Goal: Transaction & Acquisition: Book appointment/travel/reservation

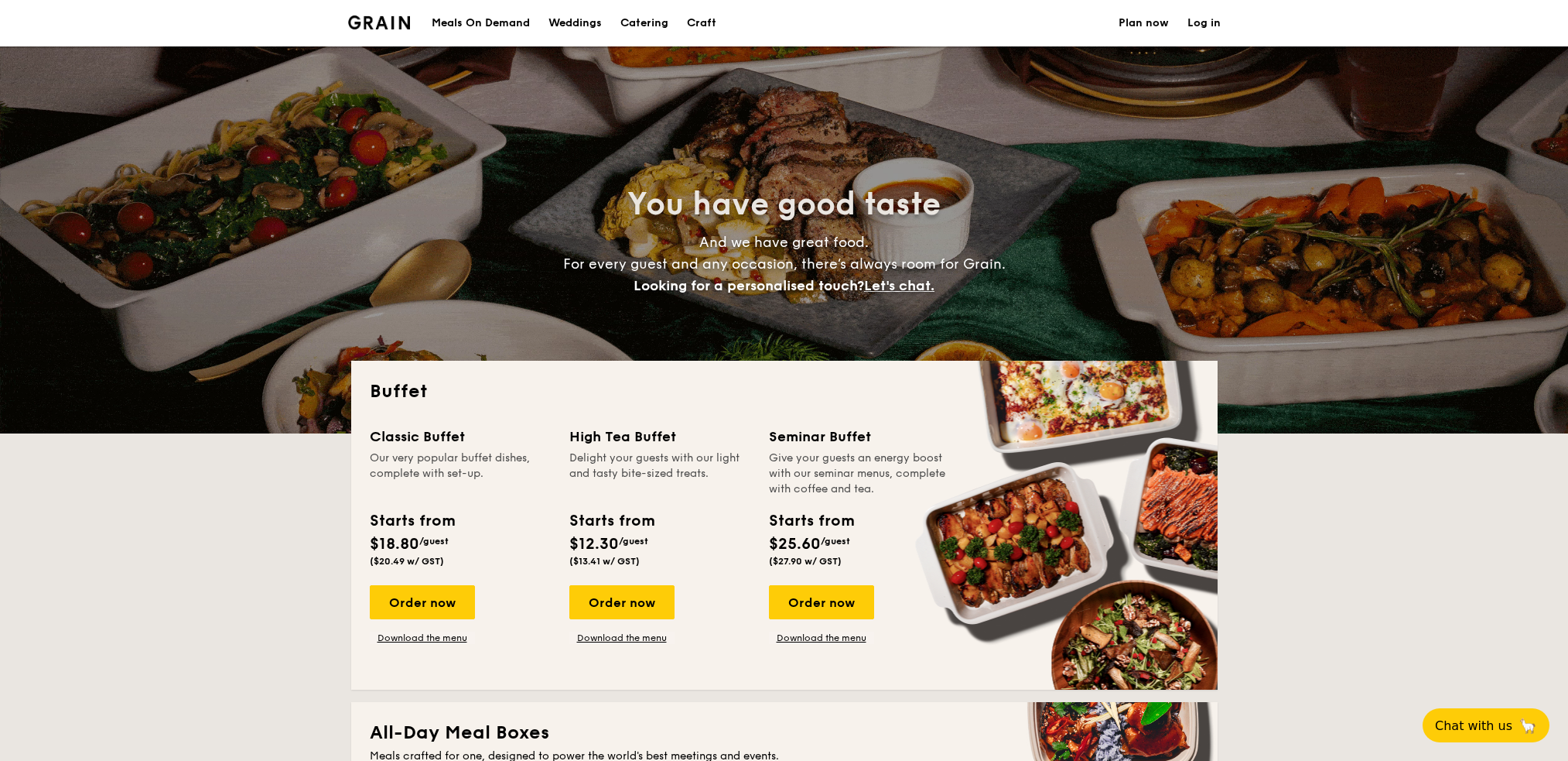
select select
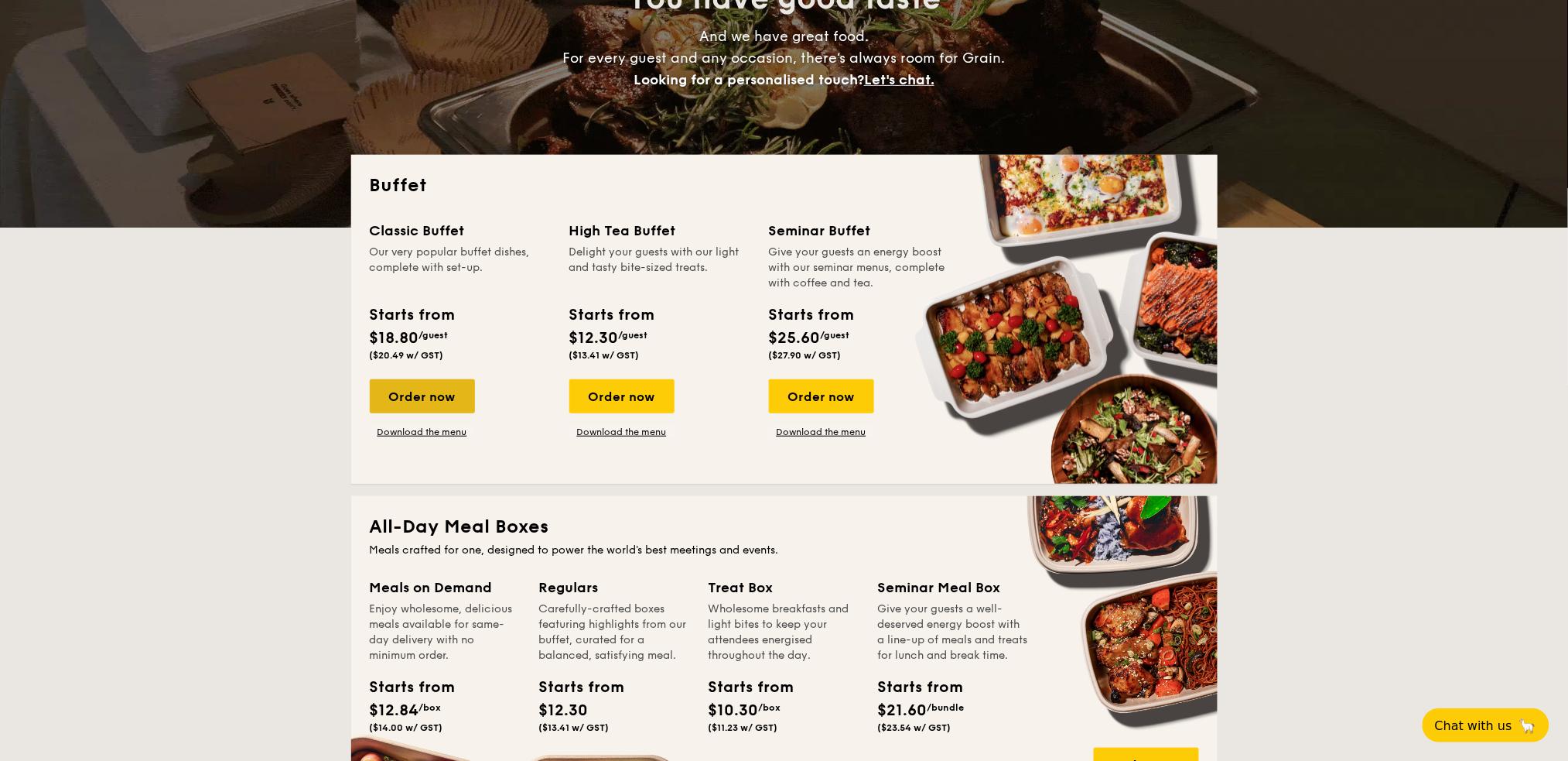
click at [446, 395] on div "Order now" at bounding box center [422, 396] width 106 height 34
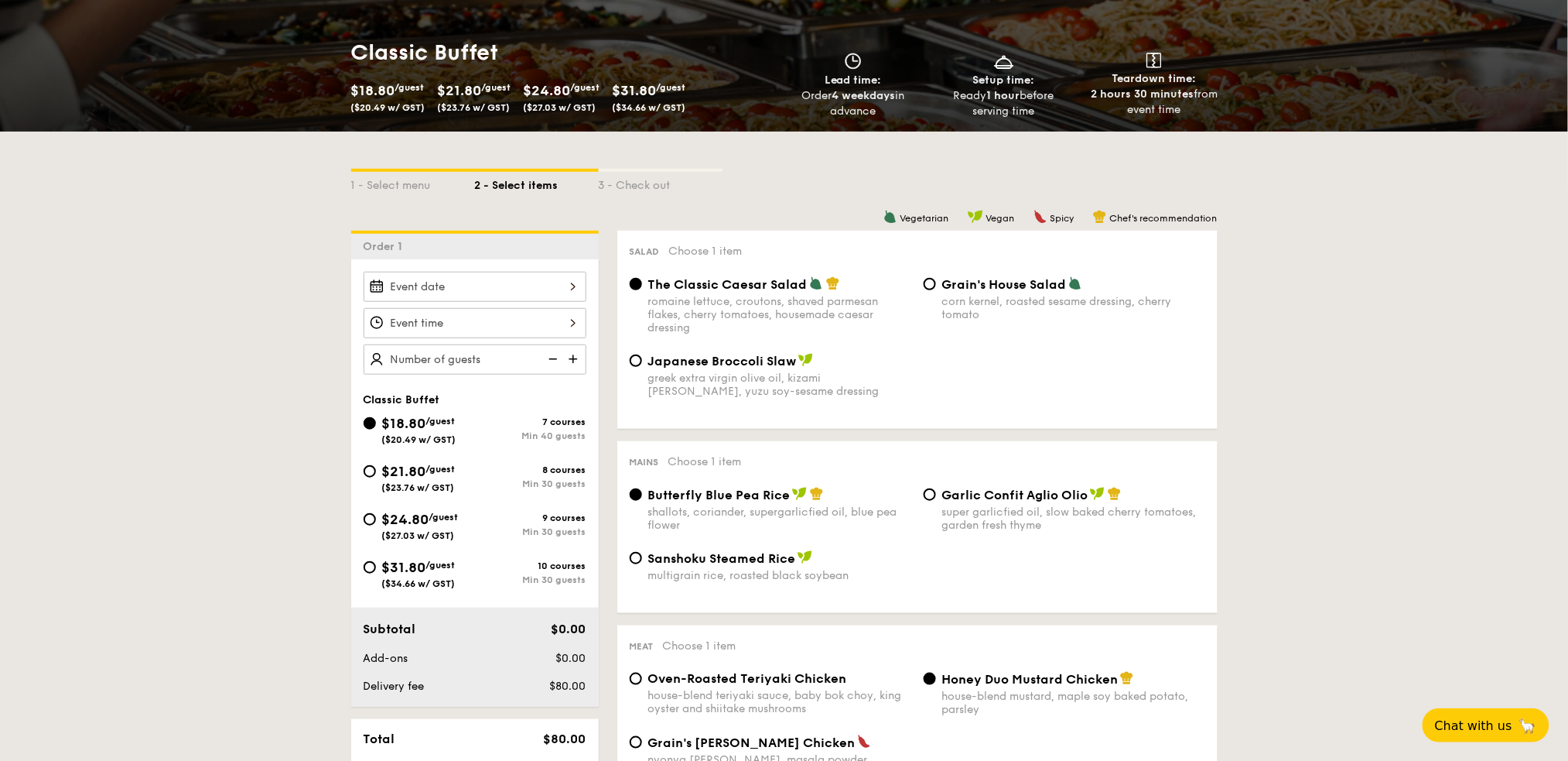
scroll to position [310, 0]
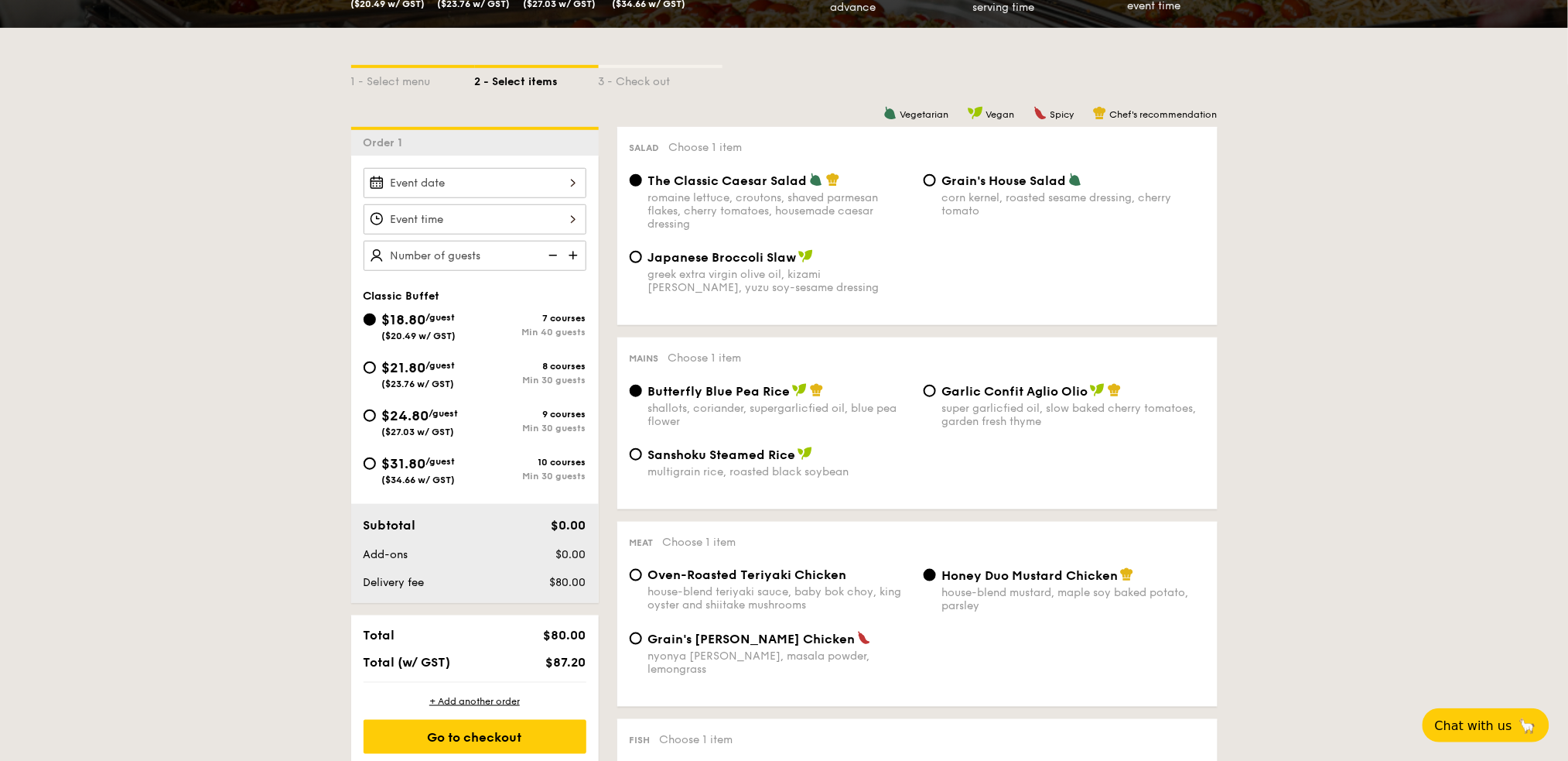
click at [564, 175] on div at bounding box center [474, 183] width 222 height 30
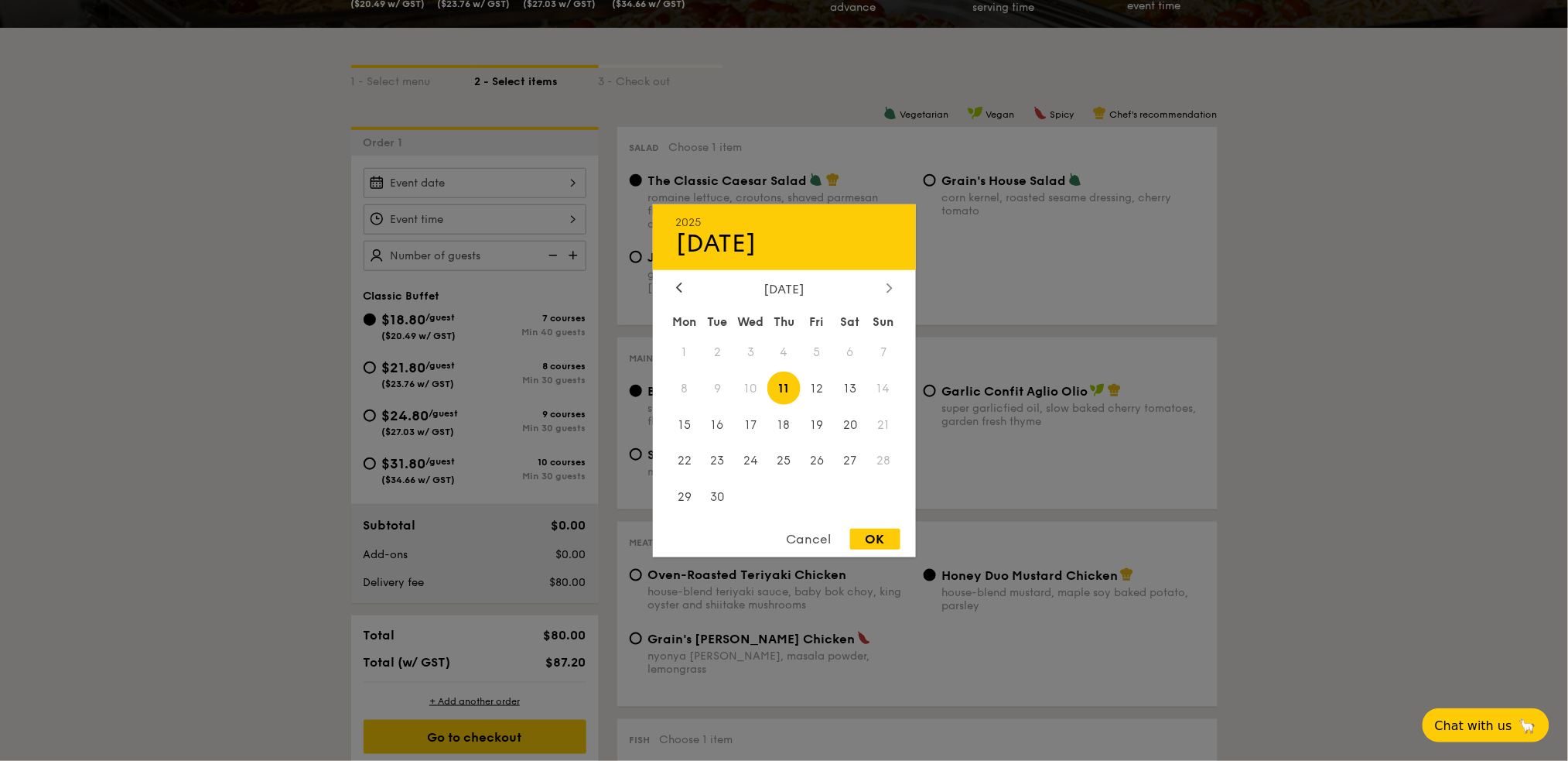
click at [884, 287] on div at bounding box center [890, 287] width 14 height 15
click at [886, 285] on icon at bounding box center [889, 287] width 6 height 10
click at [848, 419] on span "15" at bounding box center [851, 424] width 33 height 33
click at [868, 539] on div "OK" at bounding box center [875, 539] width 50 height 21
type input "[DATE]"
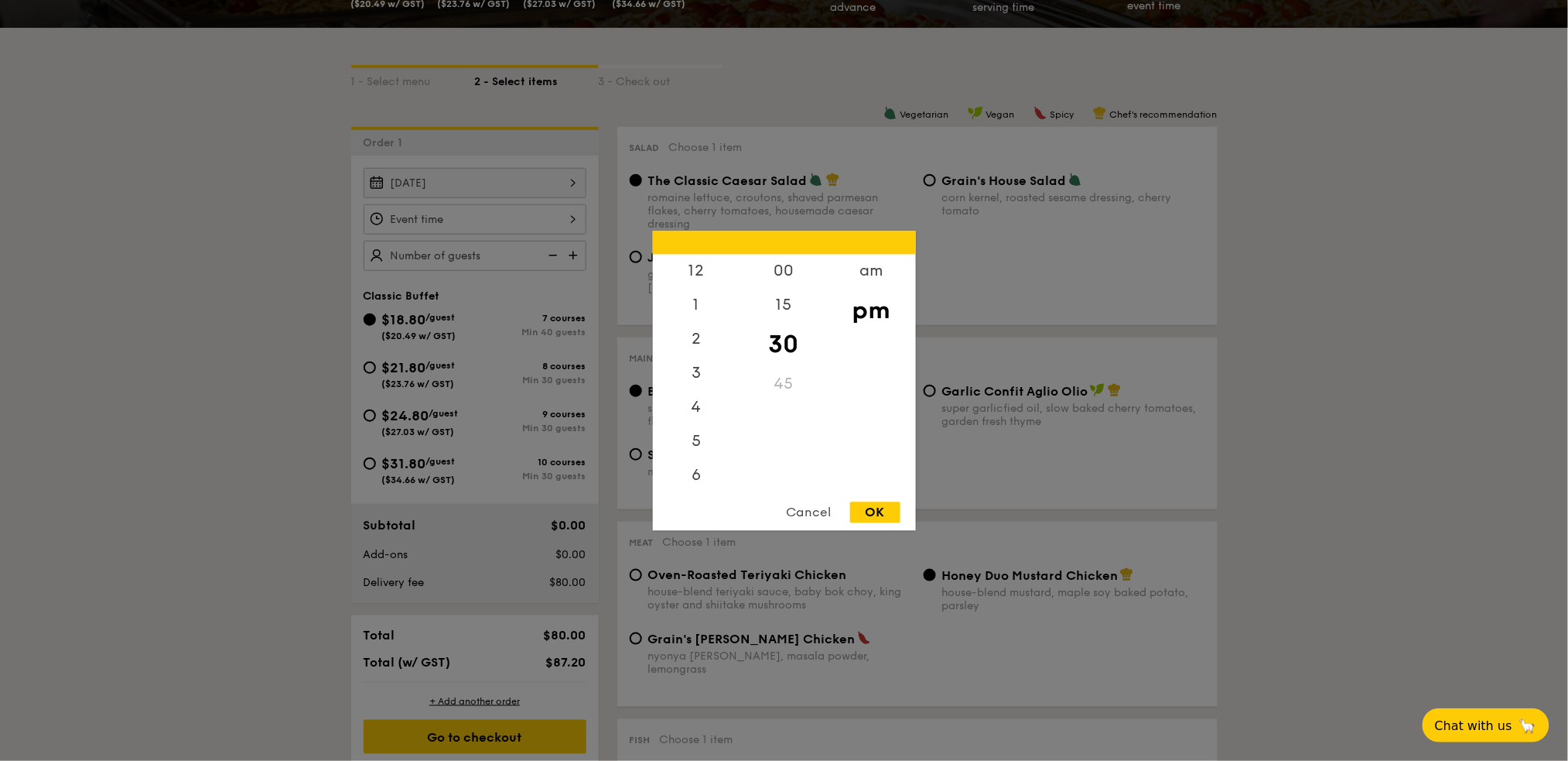
click at [557, 220] on div "12 1 2 3 4 5 6 7 8 9 10 11 00 15 30 45 am pm Cancel OK" at bounding box center [474, 219] width 222 height 30
drag, startPoint x: 704, startPoint y: 364, endPoint x: 707, endPoint y: 353, distance: 11.4
click at [707, 353] on div "12 1 2 3 4 5 6 7 8 9 10 11" at bounding box center [696, 371] width 87 height 236
click at [698, 407] on div "6" at bounding box center [696, 416] width 87 height 45
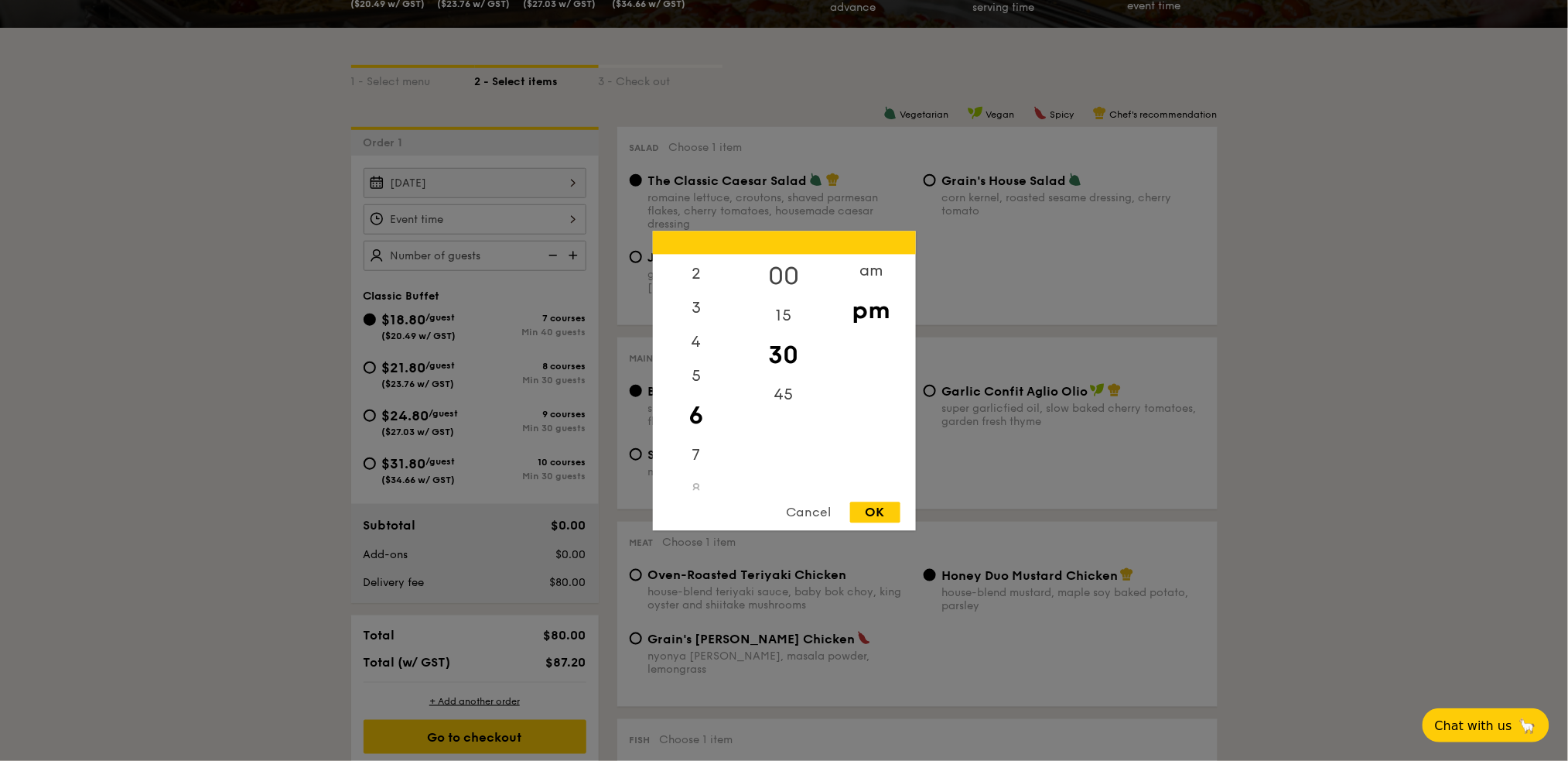
click at [781, 272] on div "00" at bounding box center [783, 276] width 87 height 45
click at [705, 376] on div "5" at bounding box center [696, 382] width 87 height 45
click at [790, 358] on div "30" at bounding box center [783, 355] width 87 height 45
click at [873, 506] on div "OK" at bounding box center [875, 512] width 50 height 21
type input "5:30PM"
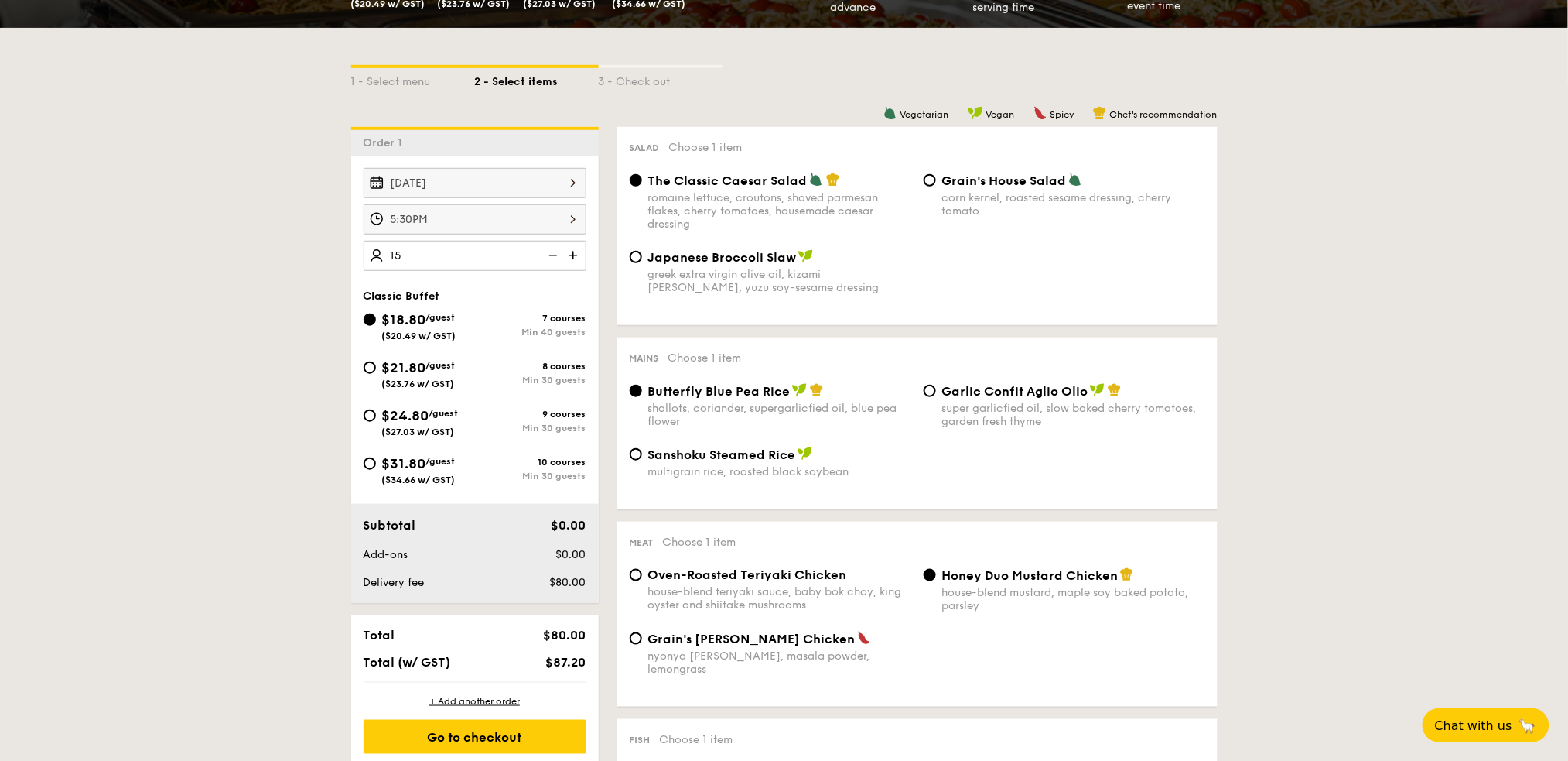
type input "40 guests"
click at [408, 368] on span "$21.80" at bounding box center [404, 368] width 44 height 17
click at [376, 368] on input "$21.80 /guest ($23.76 w/ GST) 8 courses Min 30 guests" at bounding box center [370, 367] width 12 height 12
radio input "true"
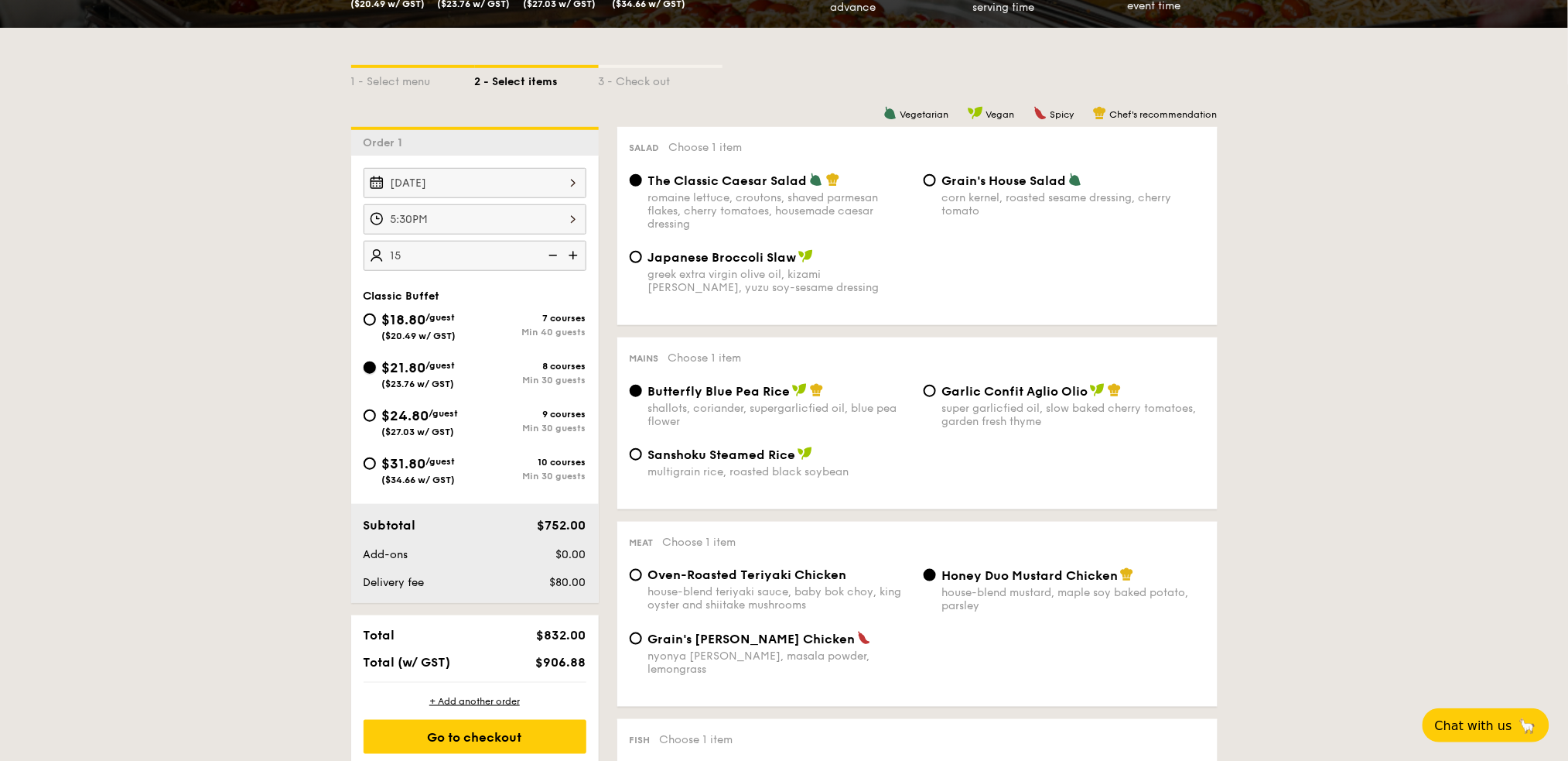
radio input "true"
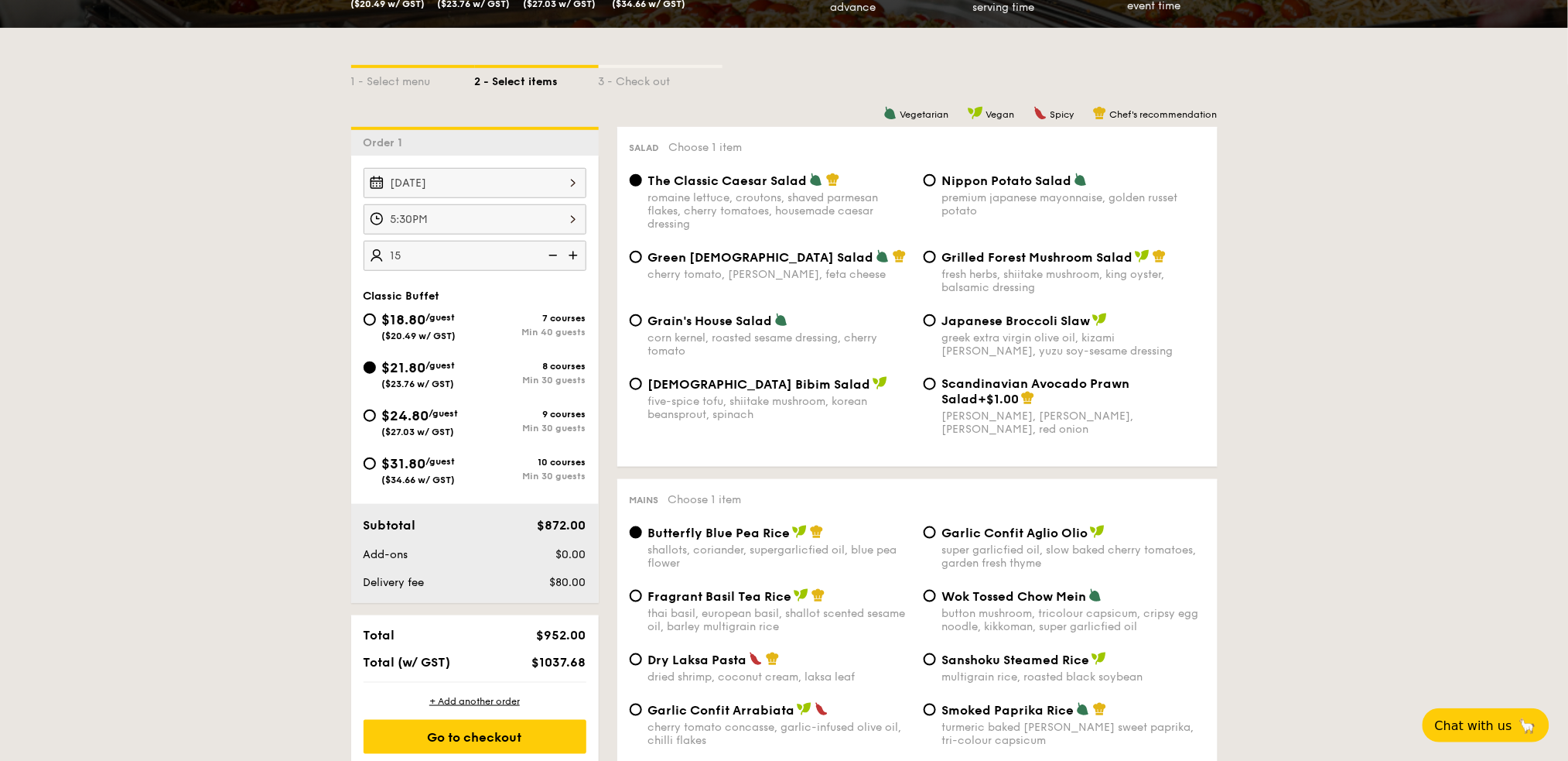
click at [829, 184] on img at bounding box center [833, 179] width 14 height 14
click at [642, 184] on input "The Classic Caesar Salad romaine lettuce, croutons, shaved parmesan flakes, che…" at bounding box center [636, 180] width 12 height 12
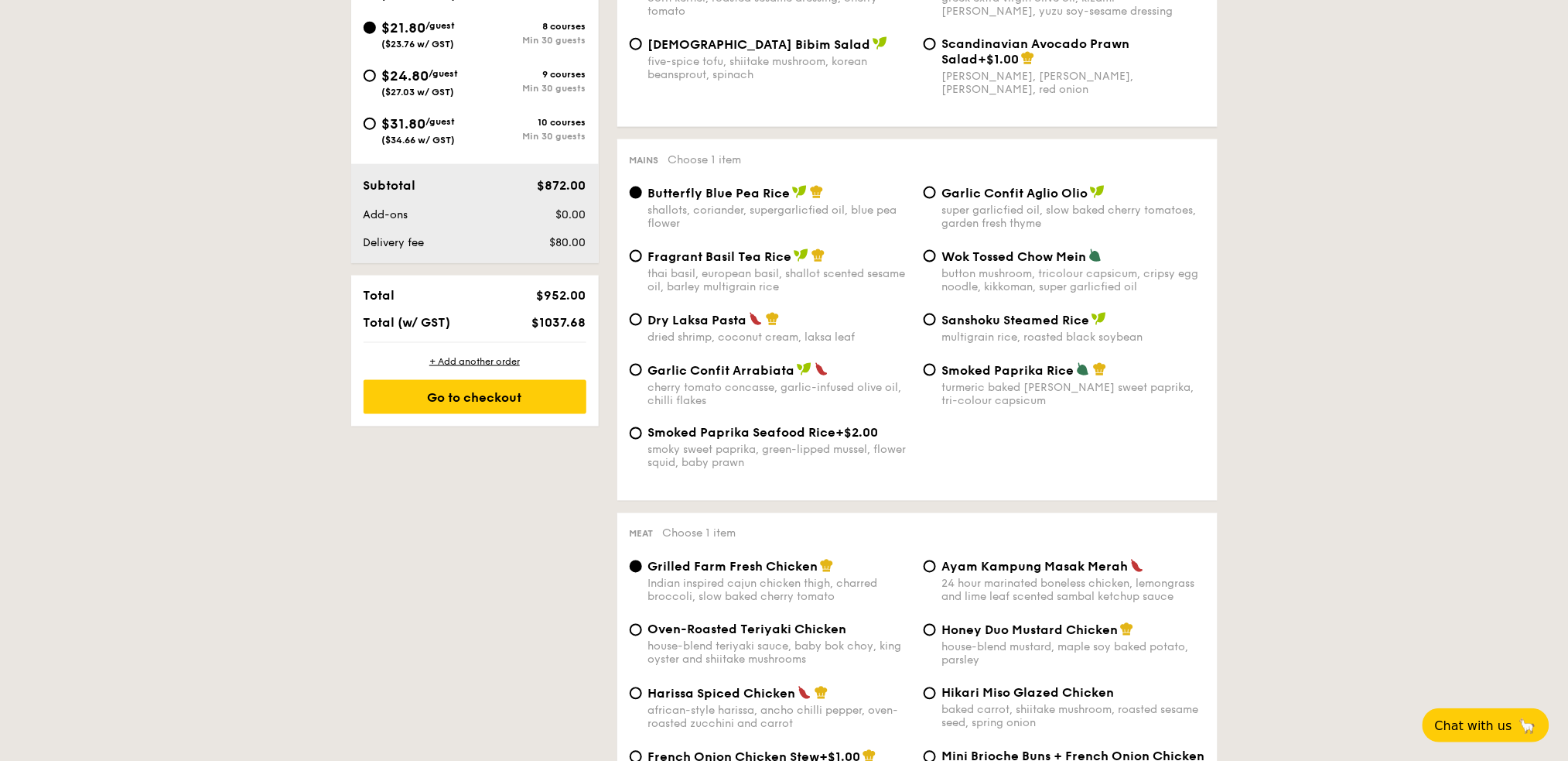
scroll to position [412, 0]
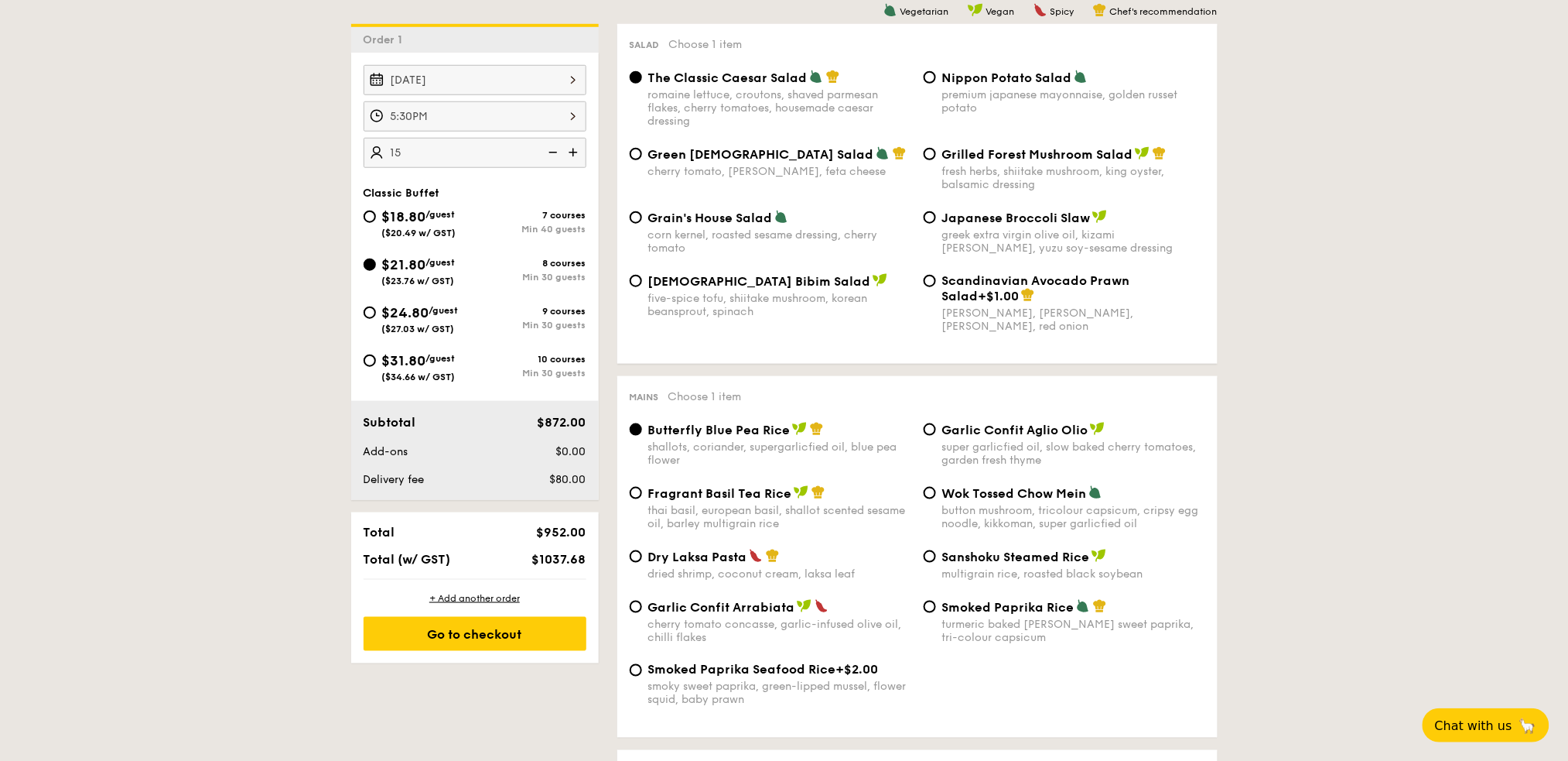
click at [404, 310] on span "$24.80" at bounding box center [406, 313] width 48 height 17
click at [376, 310] on input "$24.80 /guest ($27.03 w/ GST) 9 courses Min 30 guests" at bounding box center [370, 313] width 12 height 12
radio input "true"
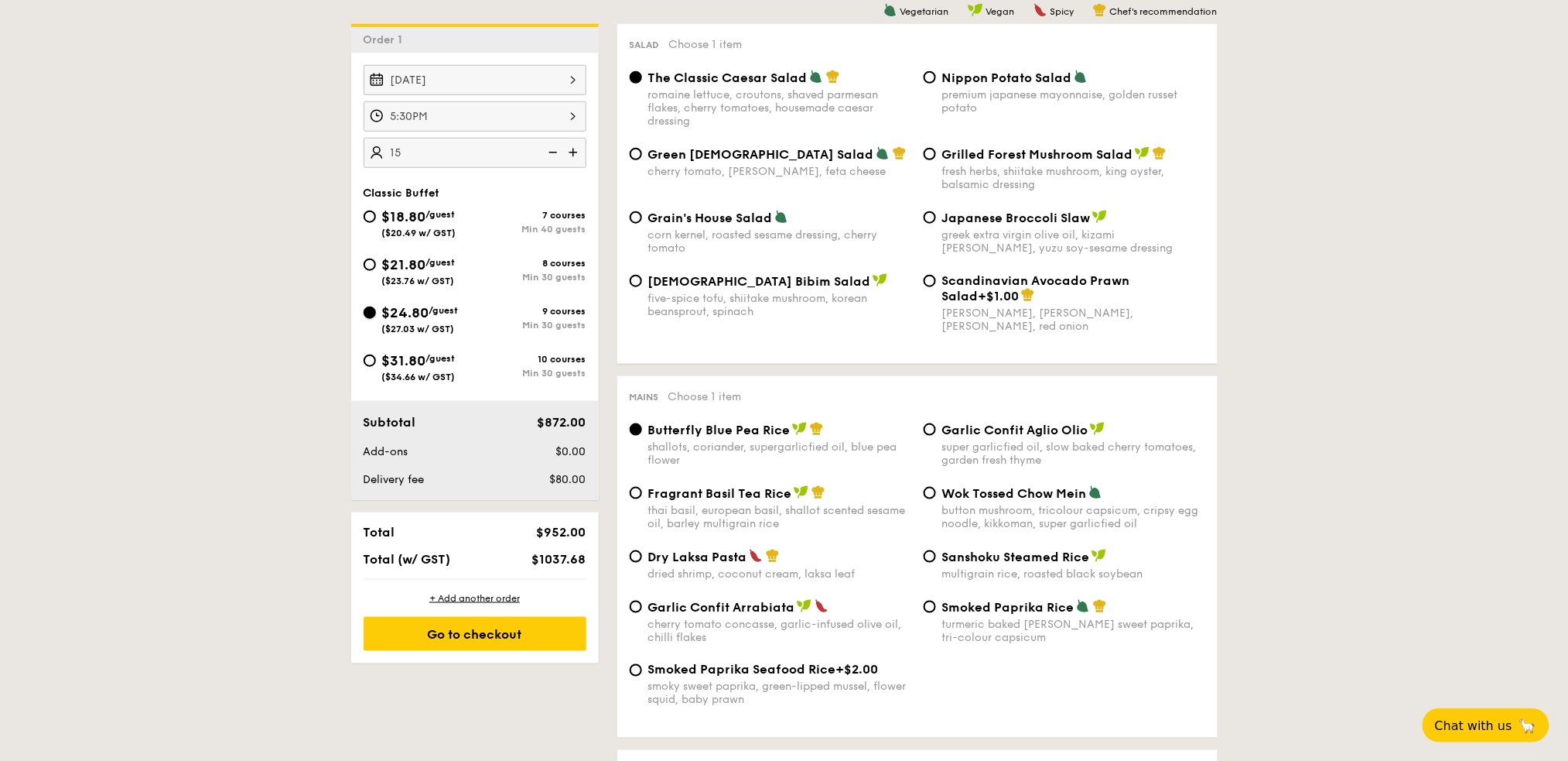
radio input "true"
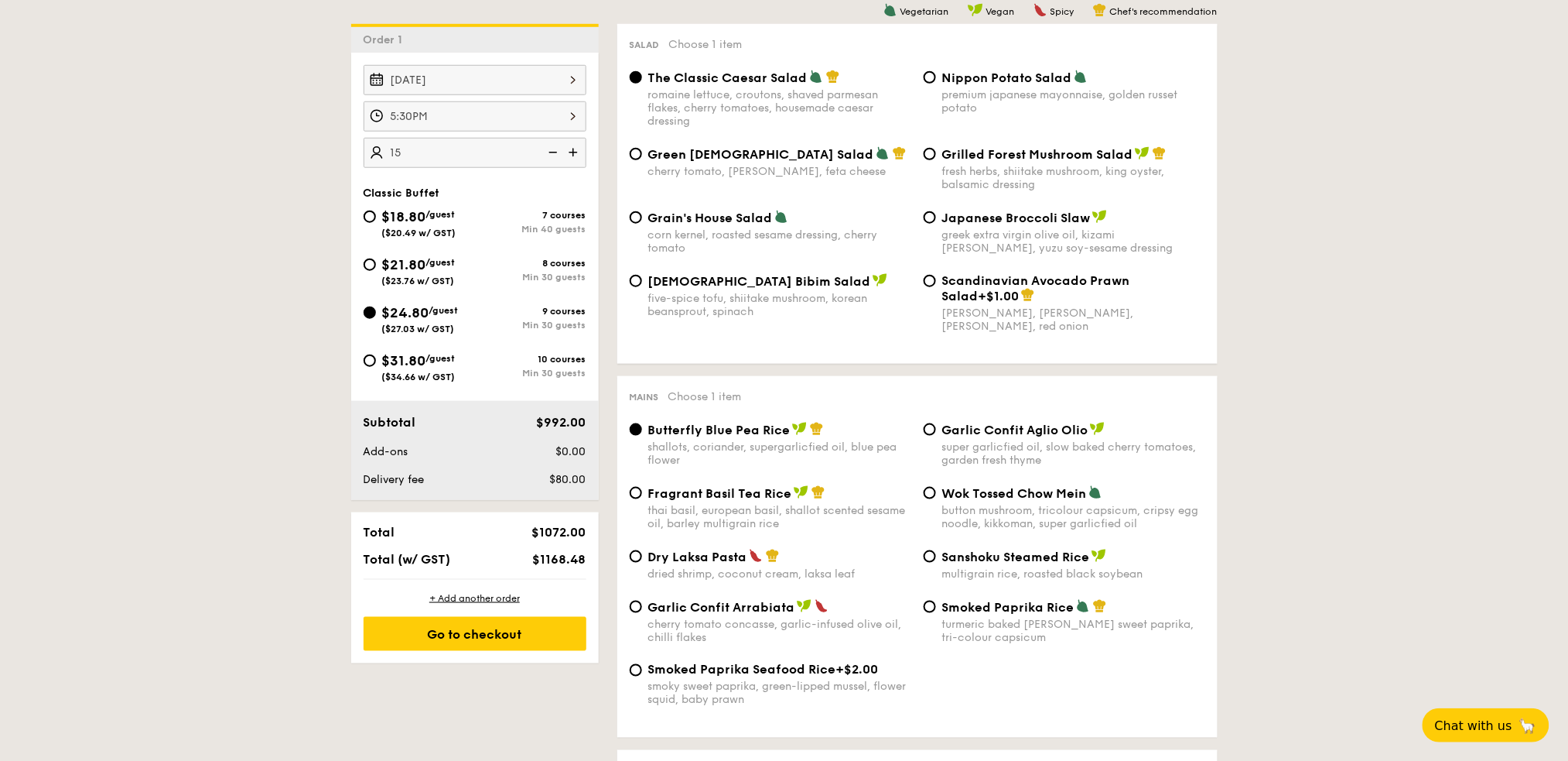
click at [419, 274] on div "$21.80 /guest ($23.76 w/ GST)" at bounding box center [419, 270] width 74 height 33
click at [376, 271] on input "$21.80 /guest ($23.76 w/ GST) 8 courses Min 30 guests" at bounding box center [370, 265] width 12 height 12
radio input "true"
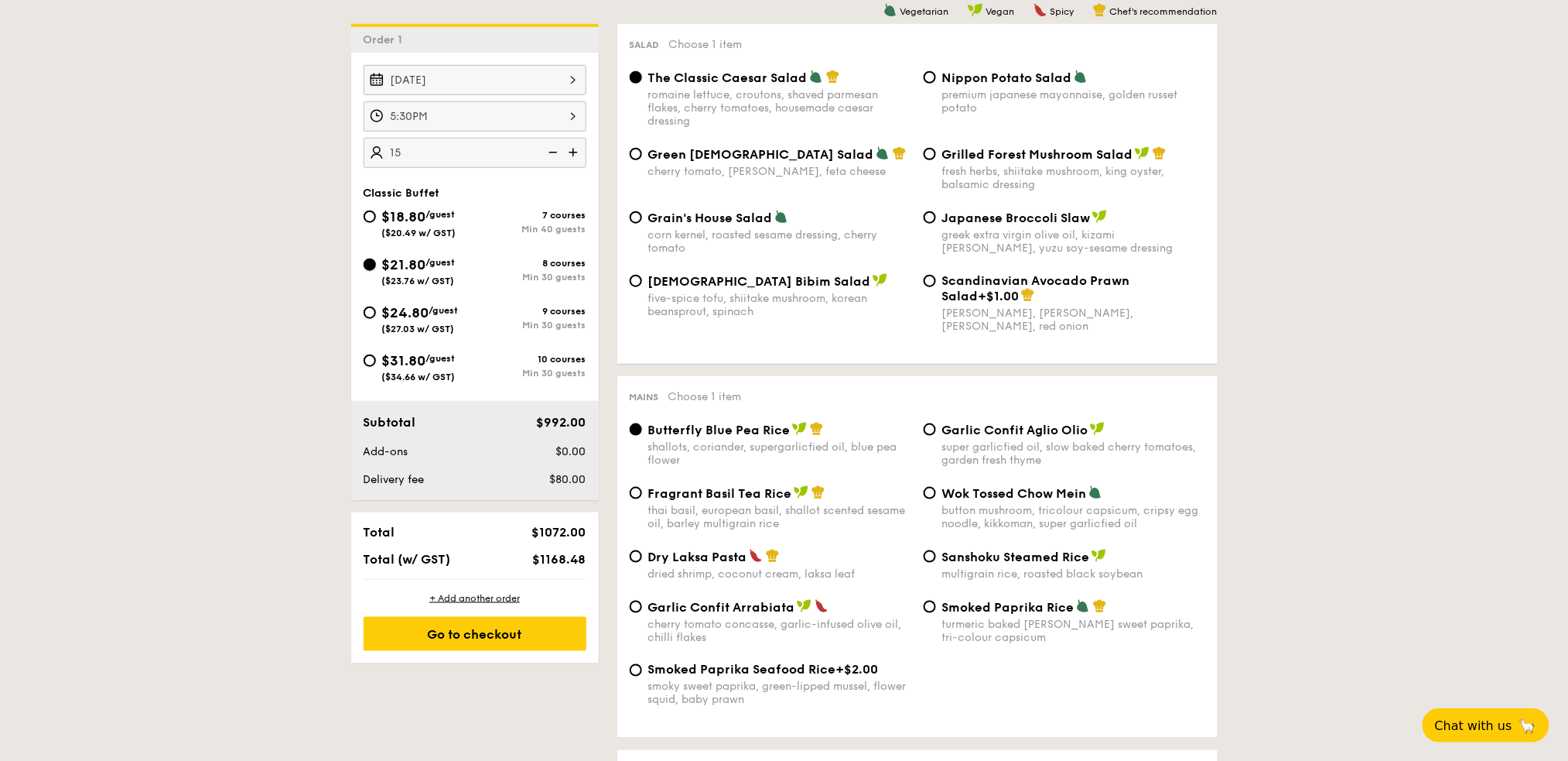
radio input "true"
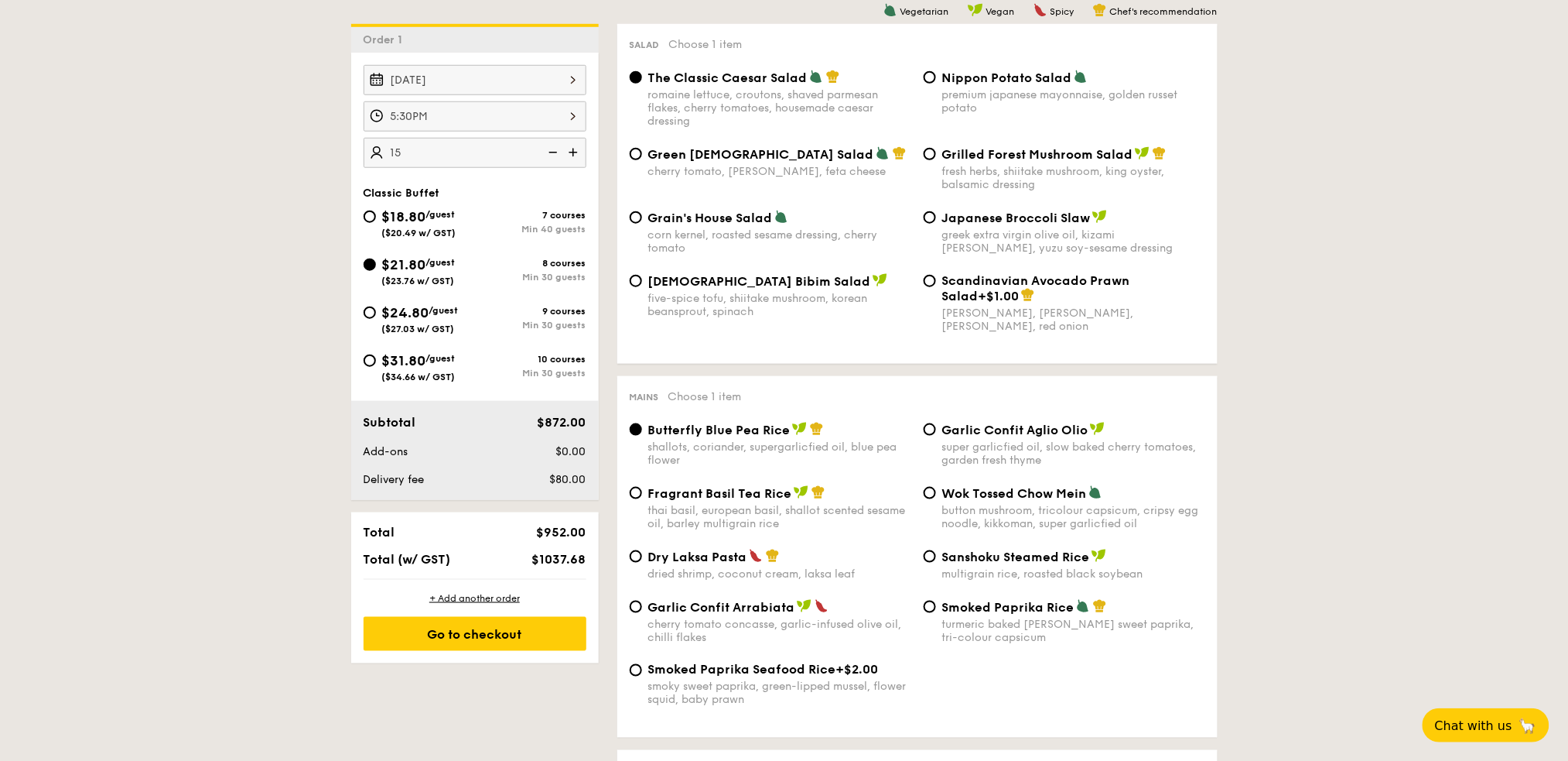
click at [442, 361] on span "/guest" at bounding box center [441, 358] width 29 height 11
click at [376, 361] on input "$31.80 /guest ($34.66 w/ GST) 10 courses Min 30 guests" at bounding box center [370, 360] width 12 height 12
radio input "true"
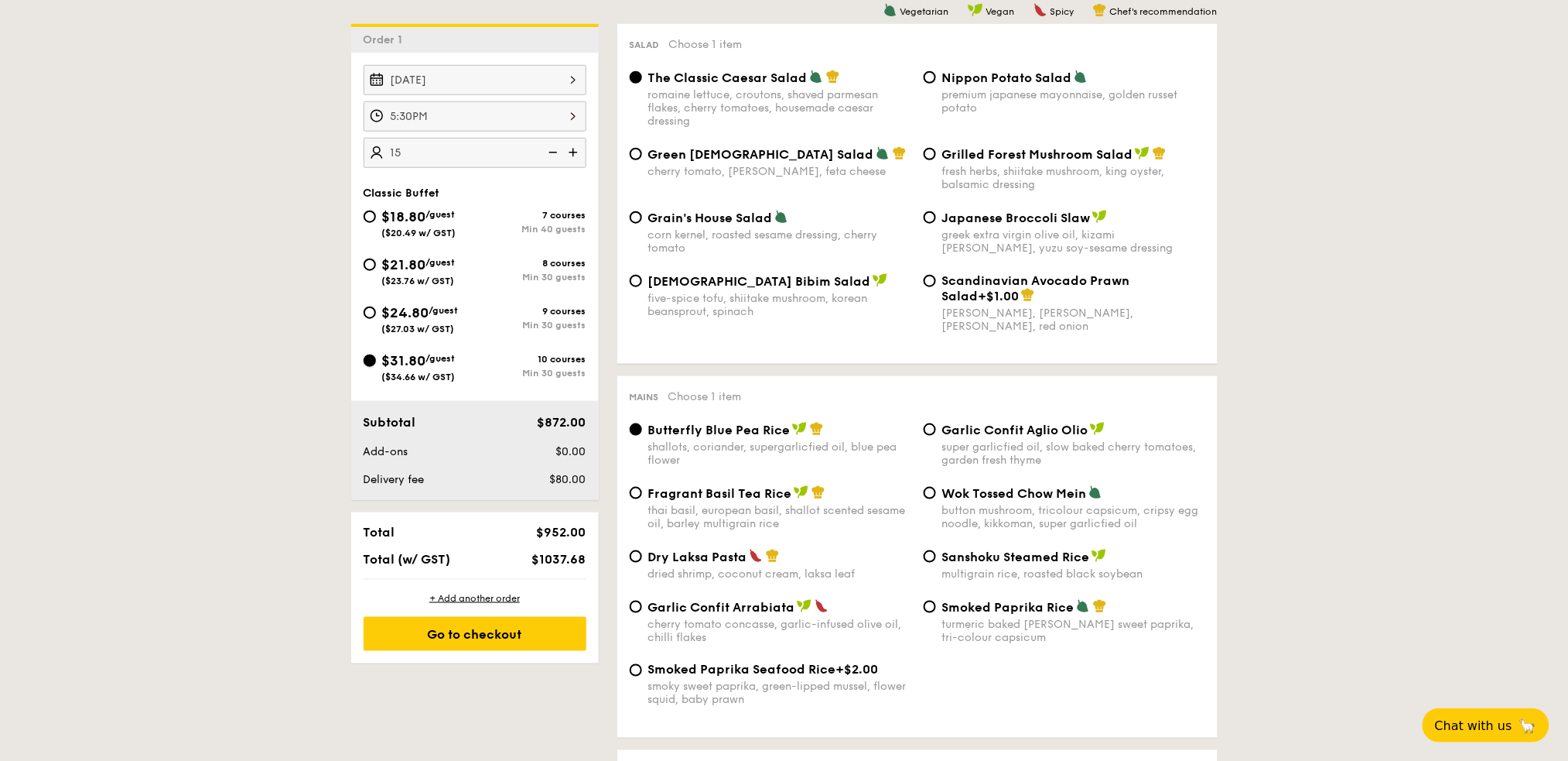
radio input "true"
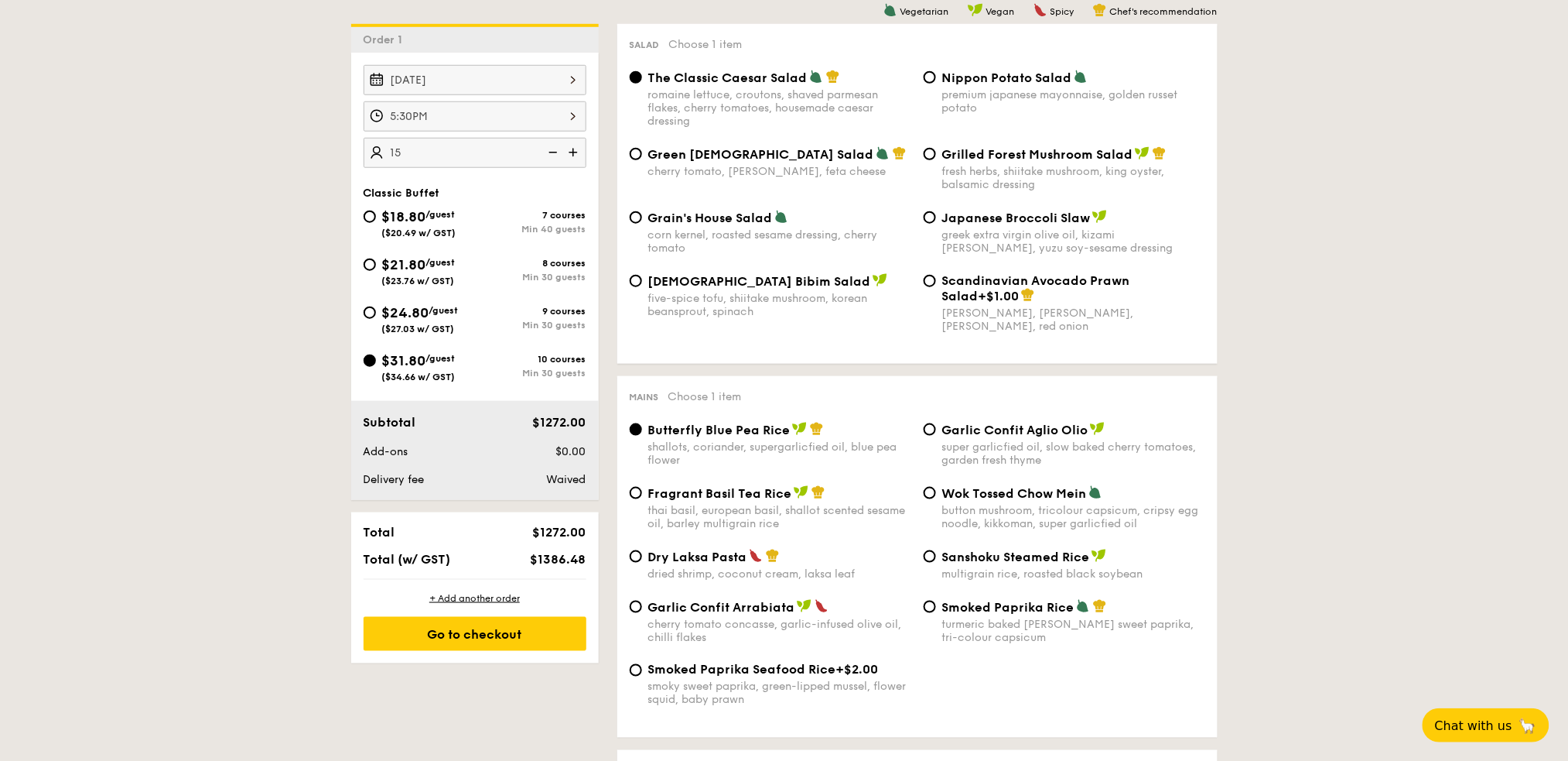
click at [437, 276] on span "($23.76 w/ GST)" at bounding box center [419, 281] width 73 height 11
click at [376, 271] on input "$21.80 /guest ($23.76 w/ GST) 8 courses Min 30 guests" at bounding box center [370, 265] width 12 height 12
radio input "true"
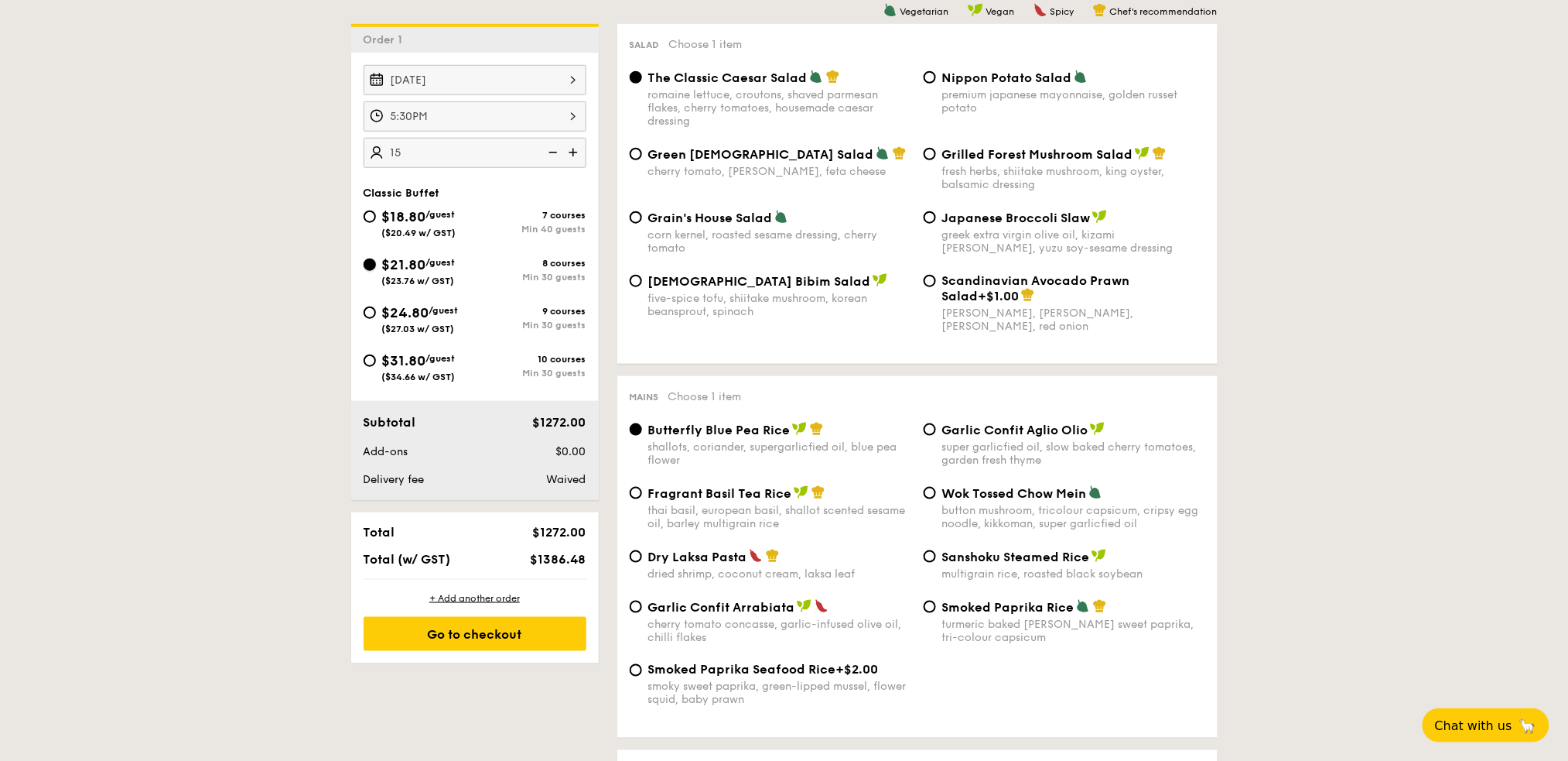
radio input "true"
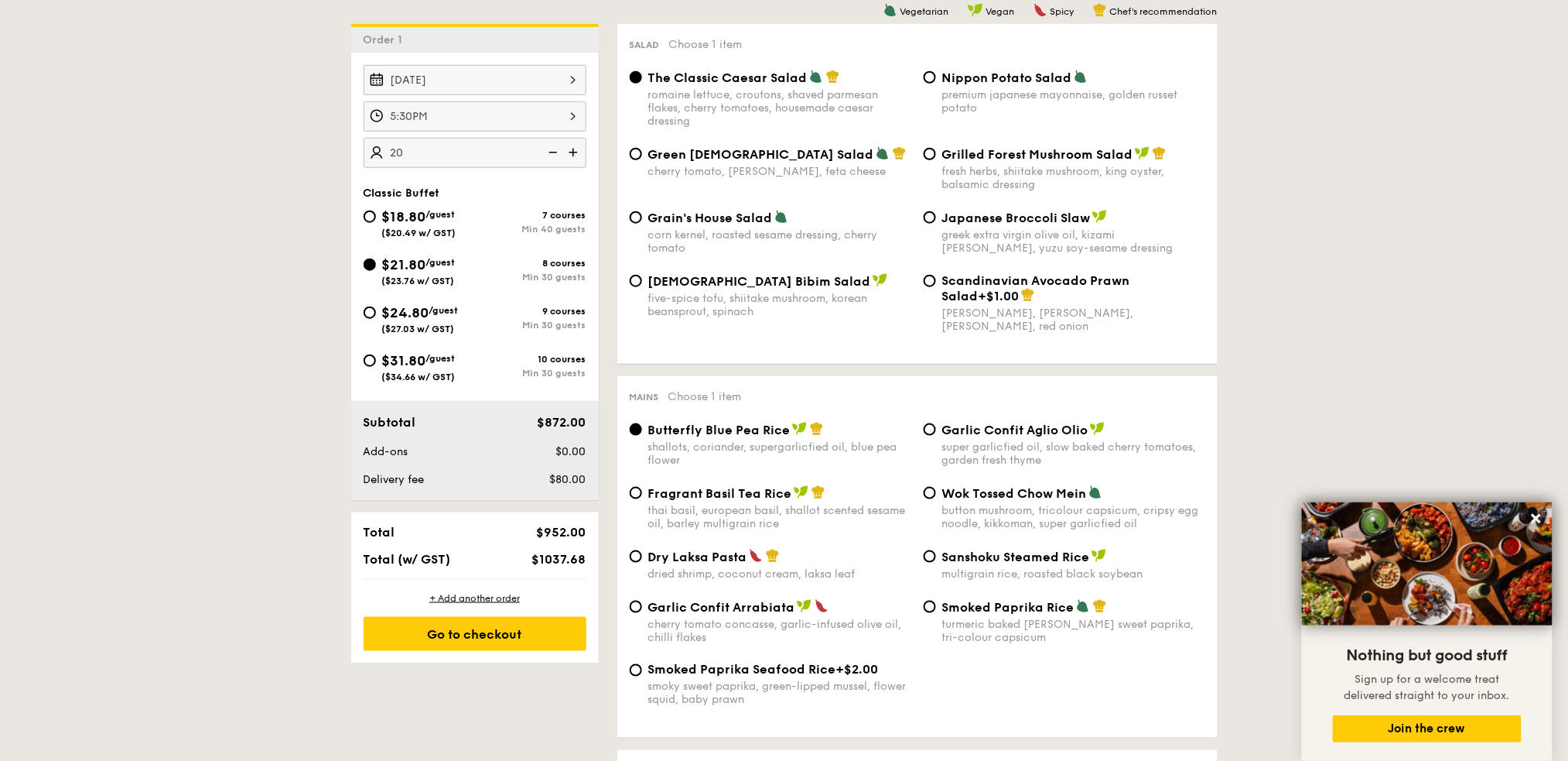
drag, startPoint x: 464, startPoint y: 151, endPoint x: 373, endPoint y: 152, distance: 91.0
click at [373, 152] on input "20" at bounding box center [474, 152] width 222 height 30
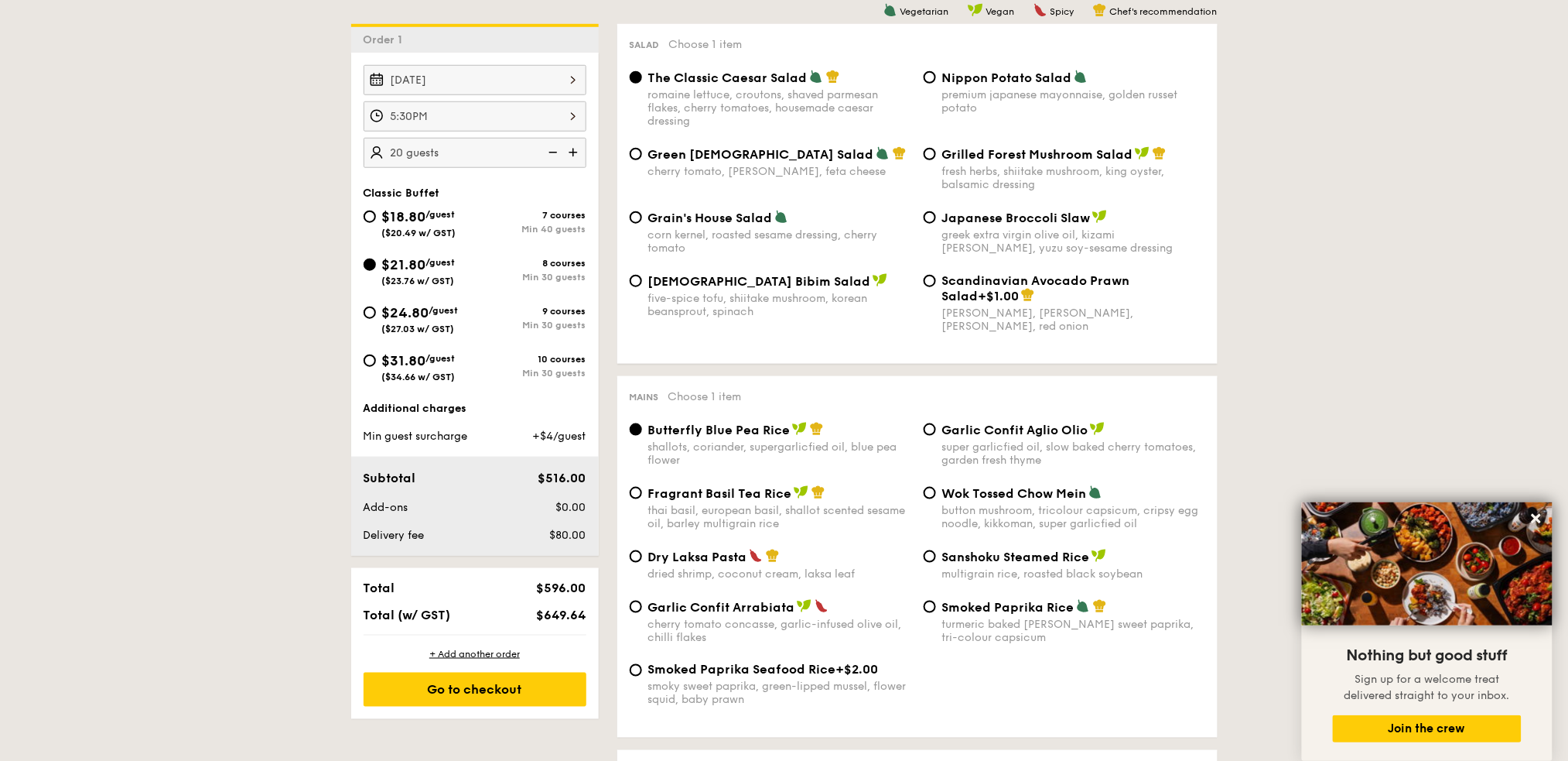
type input "20 guests"
click at [558, 152] on img at bounding box center [551, 152] width 23 height 29
click at [557, 150] on img at bounding box center [551, 152] width 23 height 29
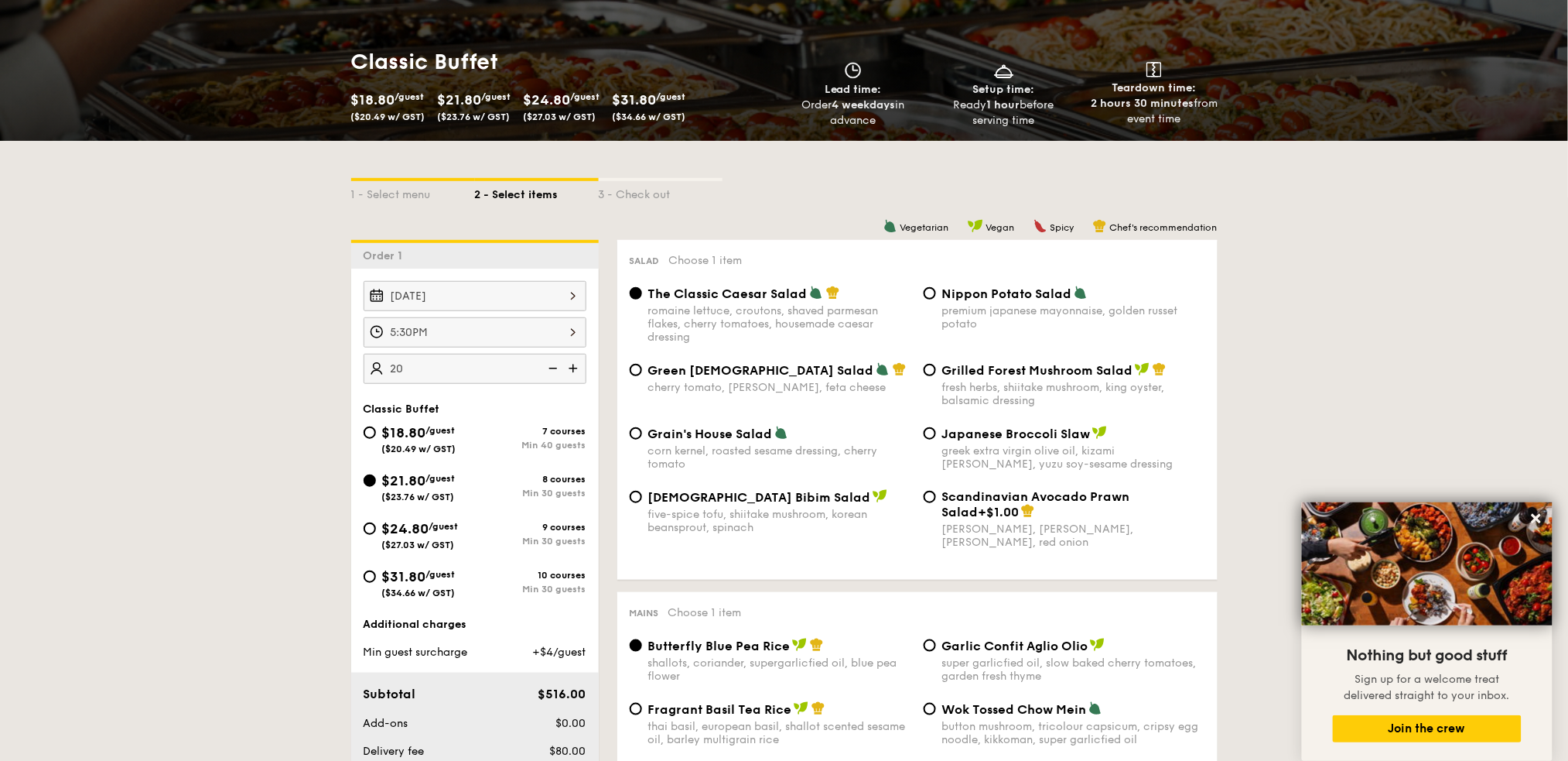
scroll to position [206, 0]
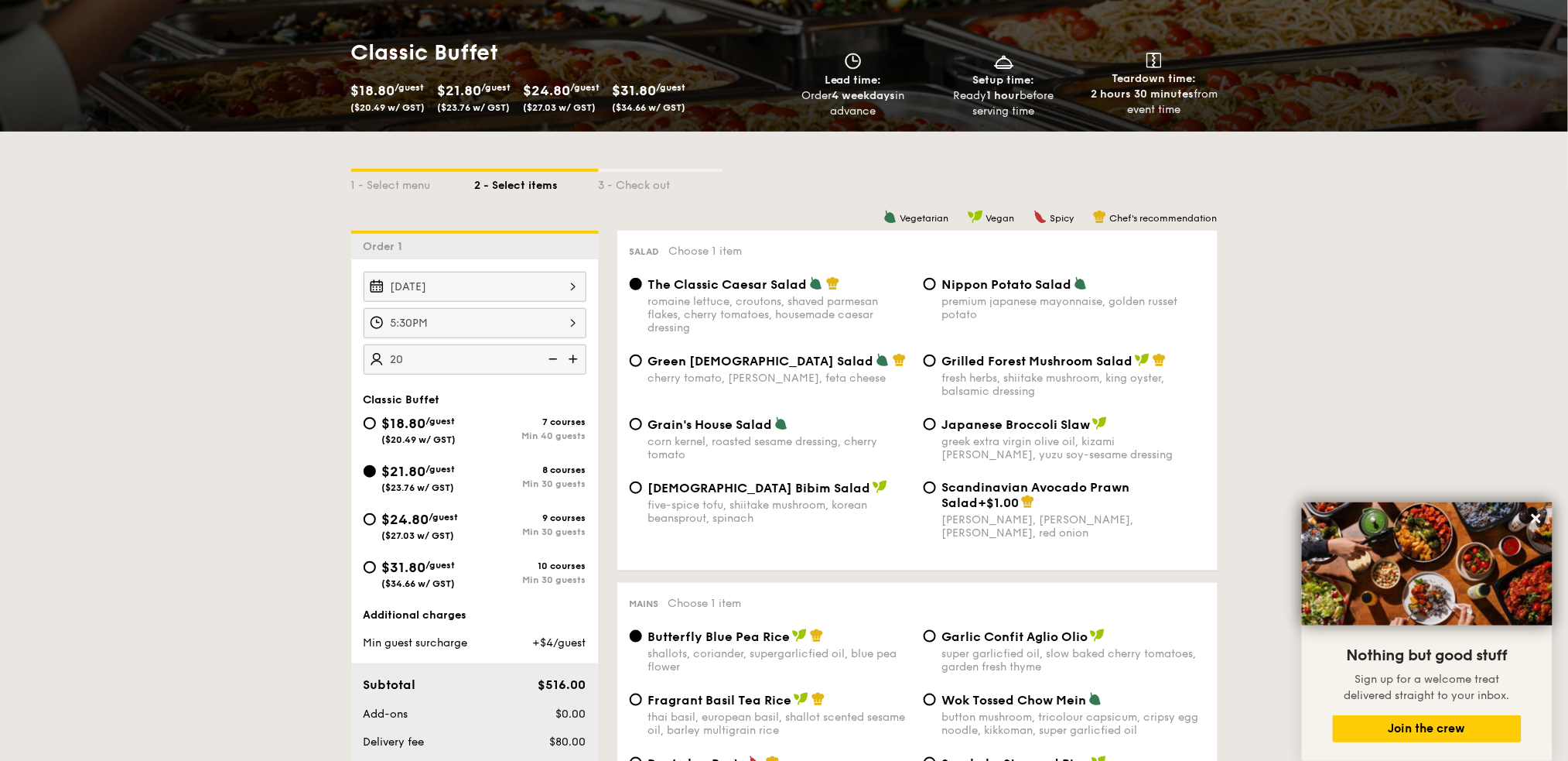
click at [555, 362] on img at bounding box center [551, 359] width 23 height 29
click at [555, 358] on img at bounding box center [551, 359] width 23 height 29
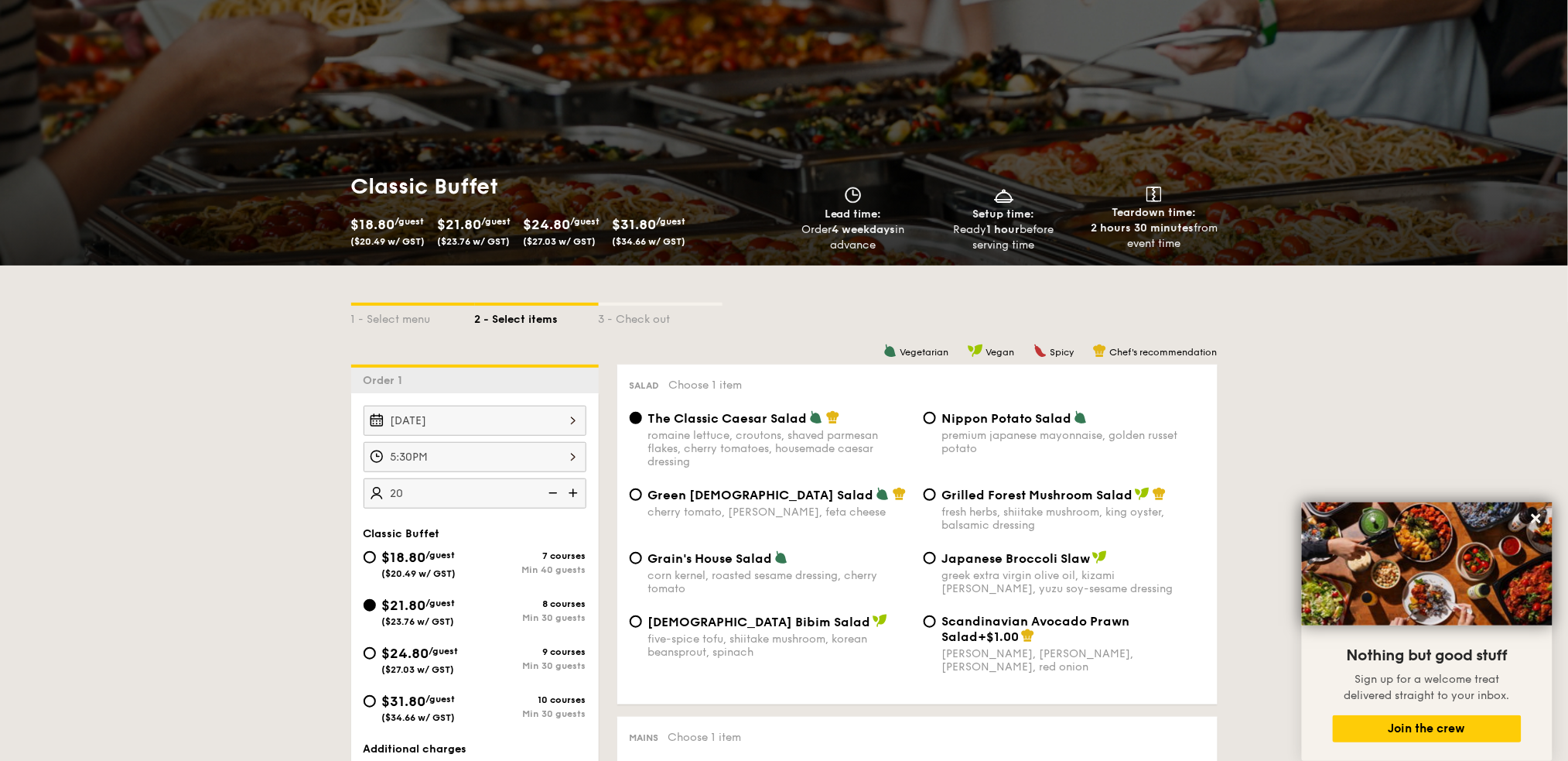
scroll to position [0, 0]
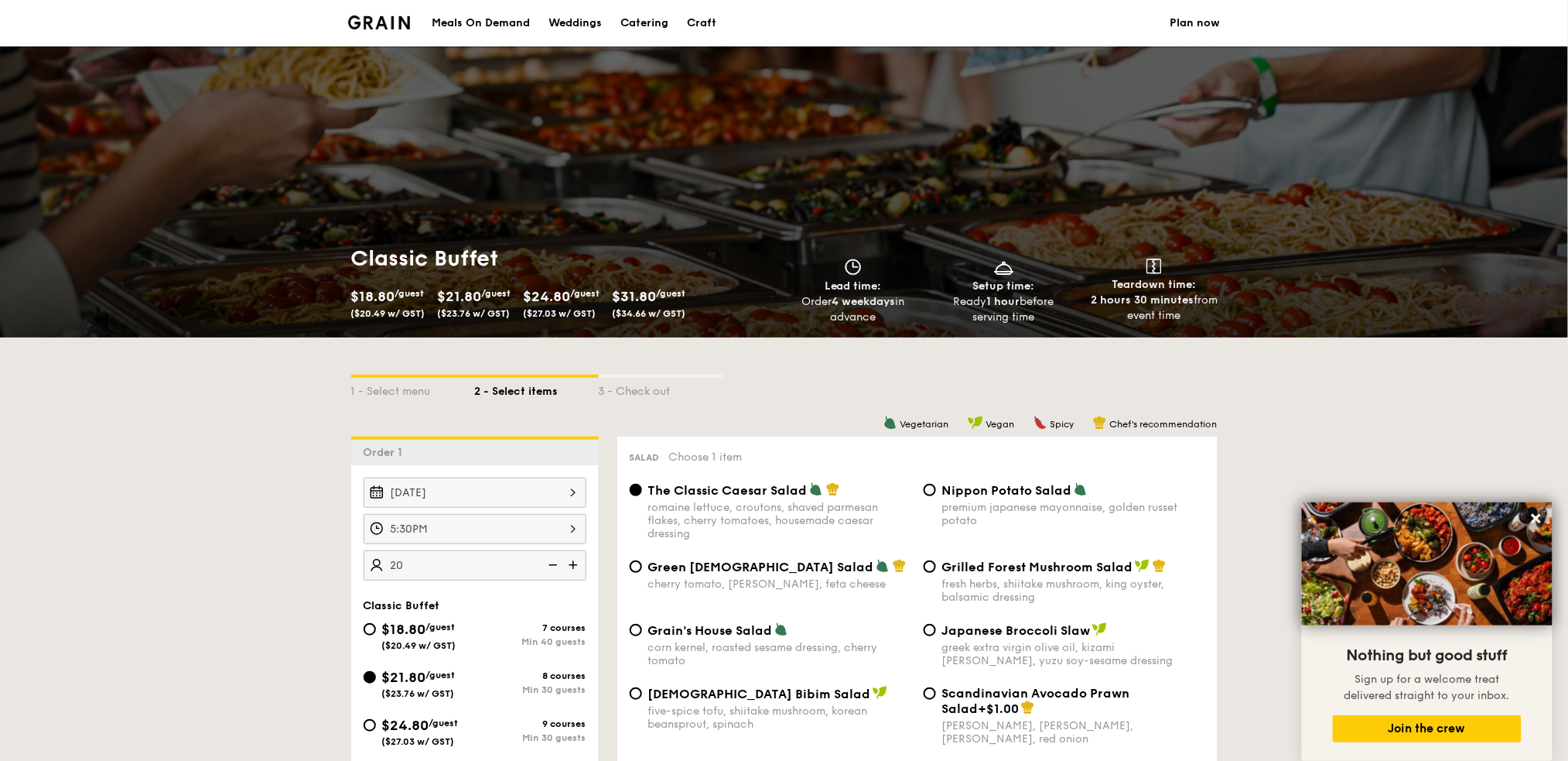
click at [410, 26] on img at bounding box center [379, 23] width 62 height 14
